Goal: Task Accomplishment & Management: Complete application form

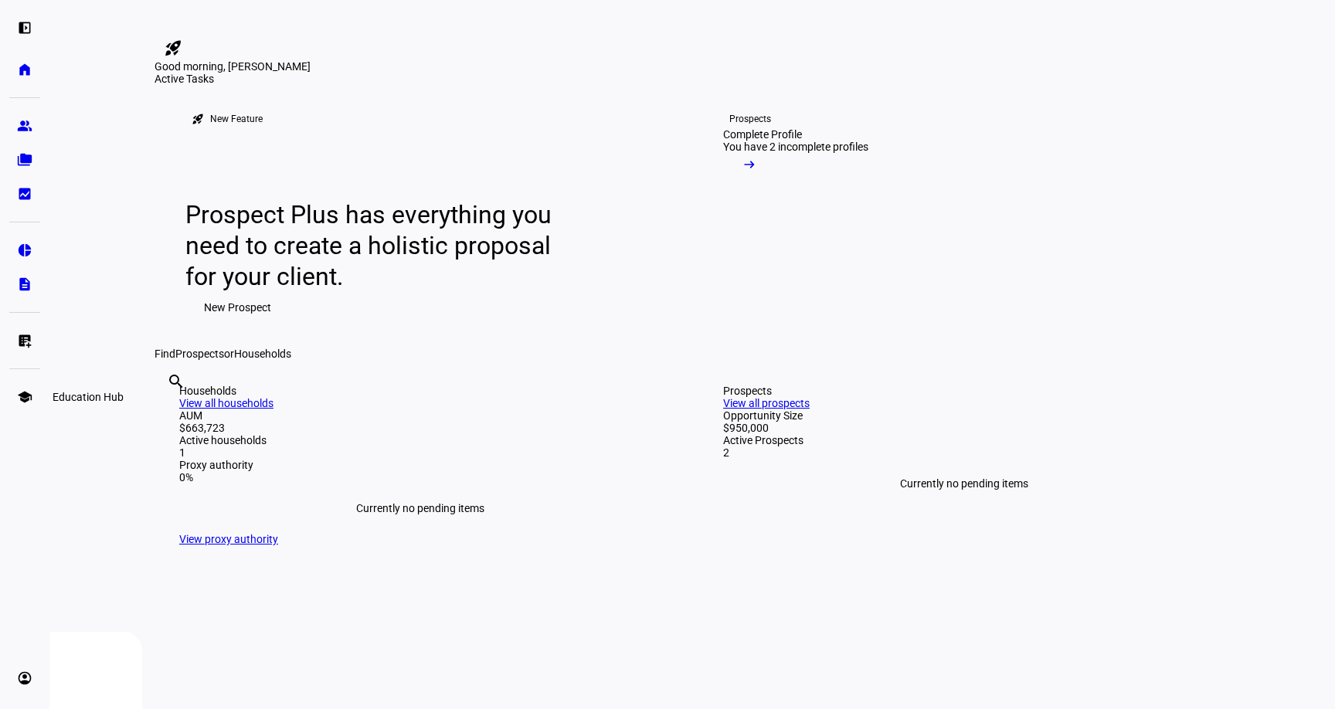
click at [17, 395] on eth-mat-symbol "school" at bounding box center [24, 396] width 15 height 15
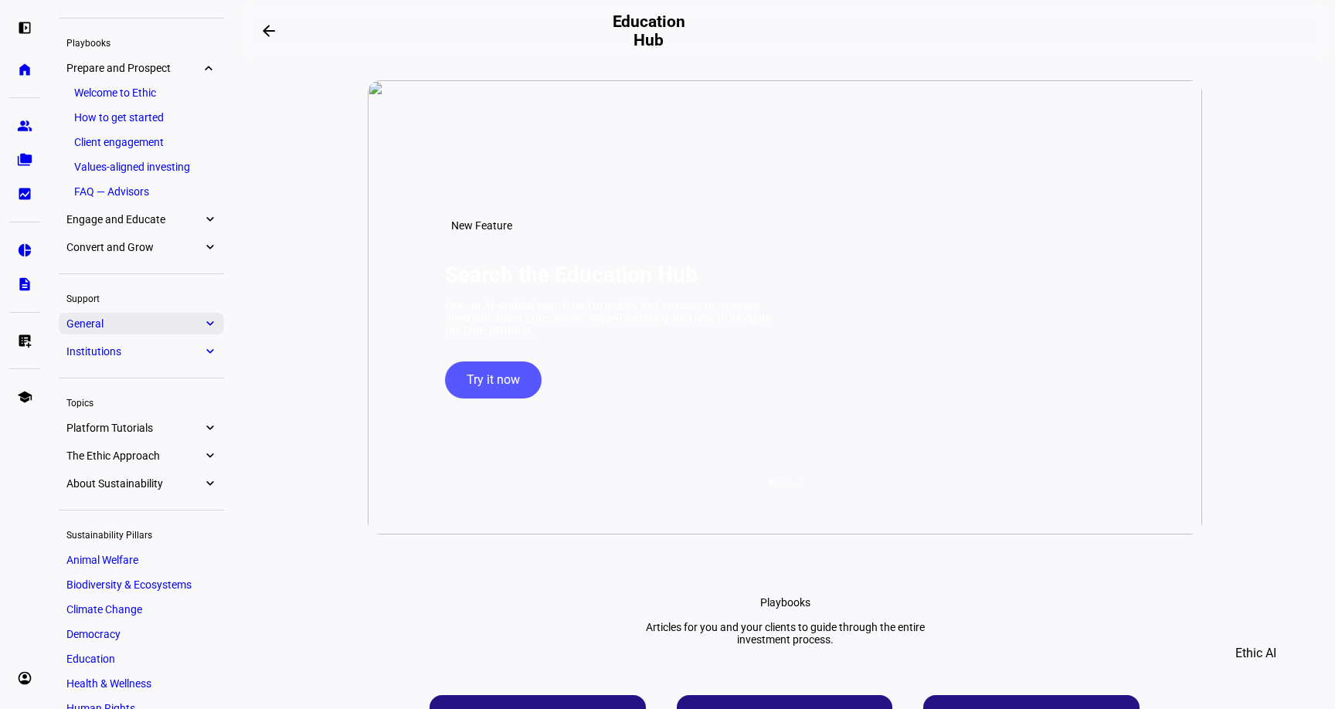
click at [164, 313] on link "General expand_more" at bounding box center [141, 324] width 165 height 22
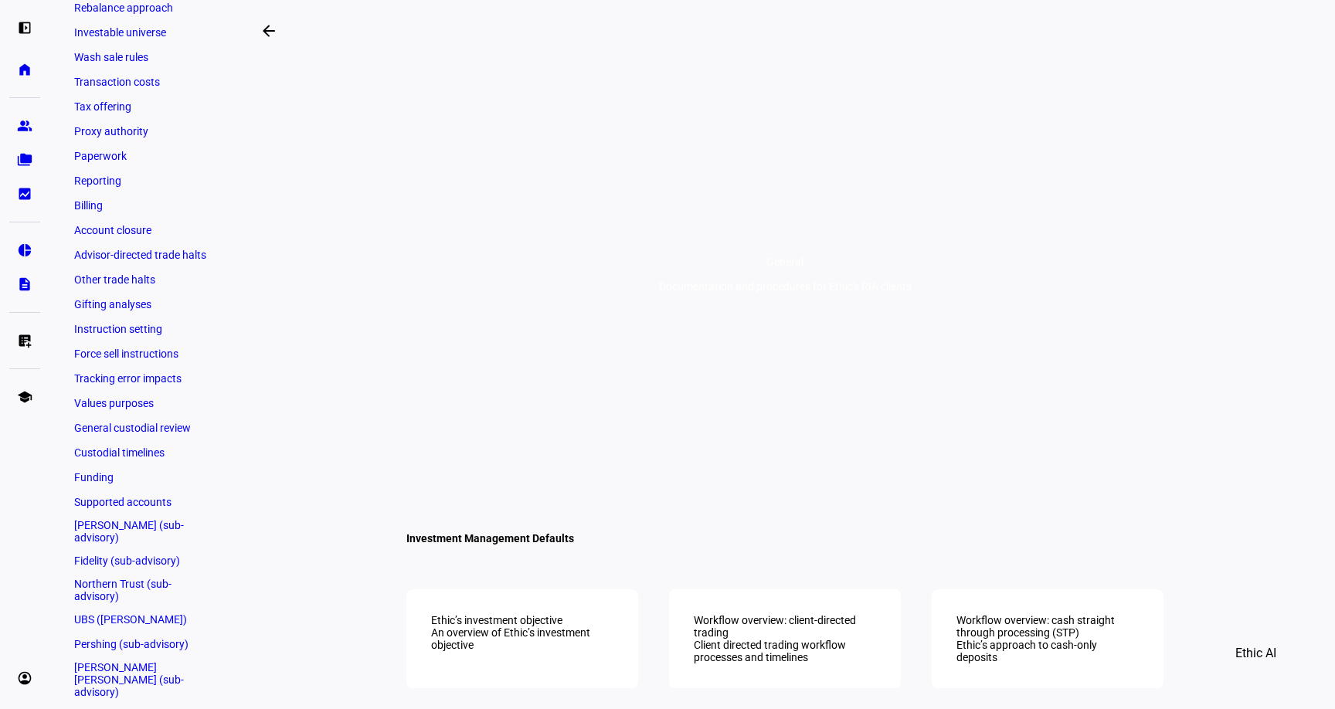
scroll to position [354, 0]
click at [125, 522] on link "[PERSON_NAME] (sub-advisory)" at bounding box center [141, 528] width 150 height 31
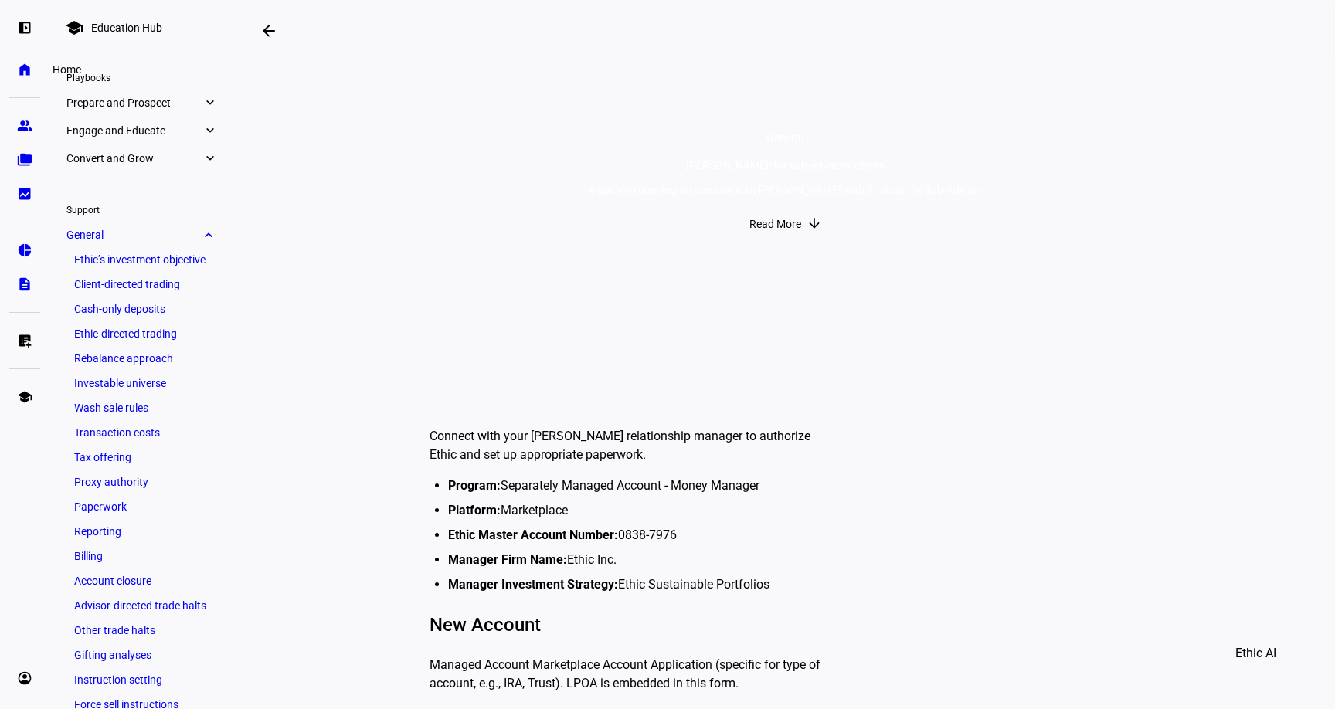
click at [27, 62] on eth-mat-symbol "home" at bounding box center [24, 69] width 15 height 15
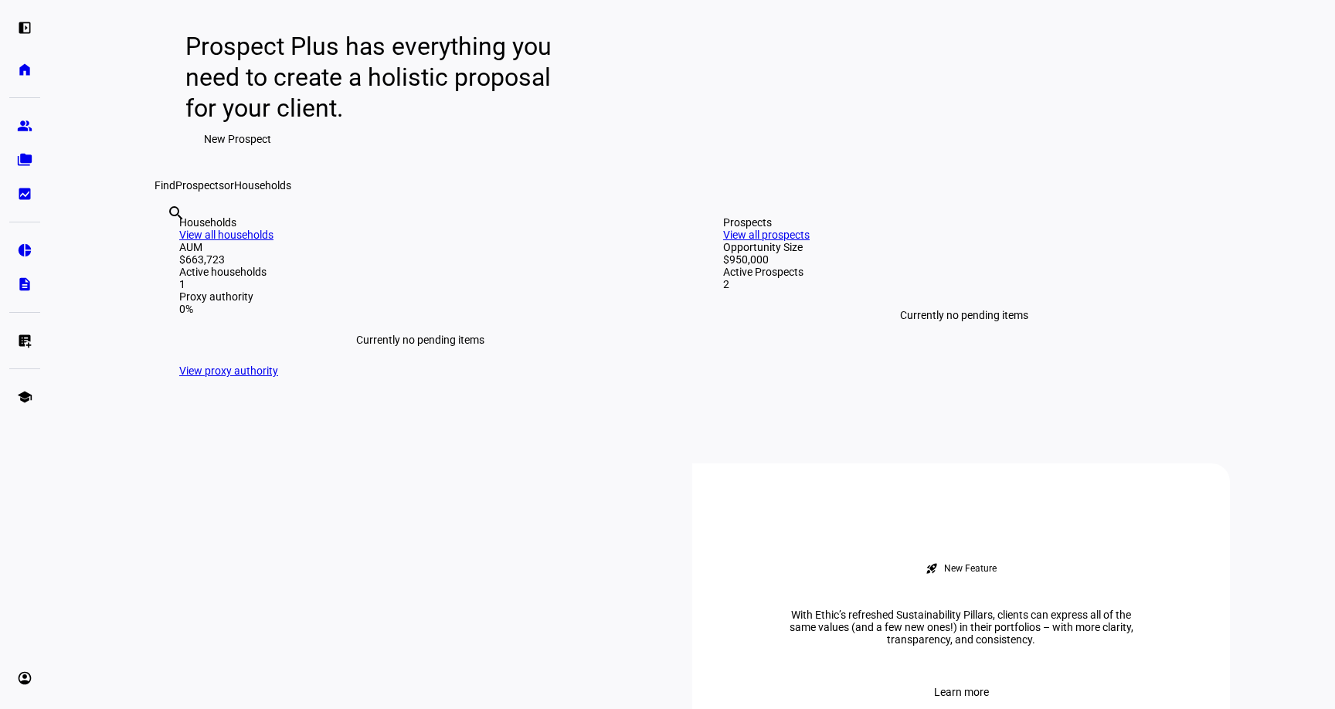
scroll to position [170, 0]
click at [226, 153] on span "New Prospect" at bounding box center [237, 137] width 67 height 31
